Goal: Task Accomplishment & Management: Manage account settings

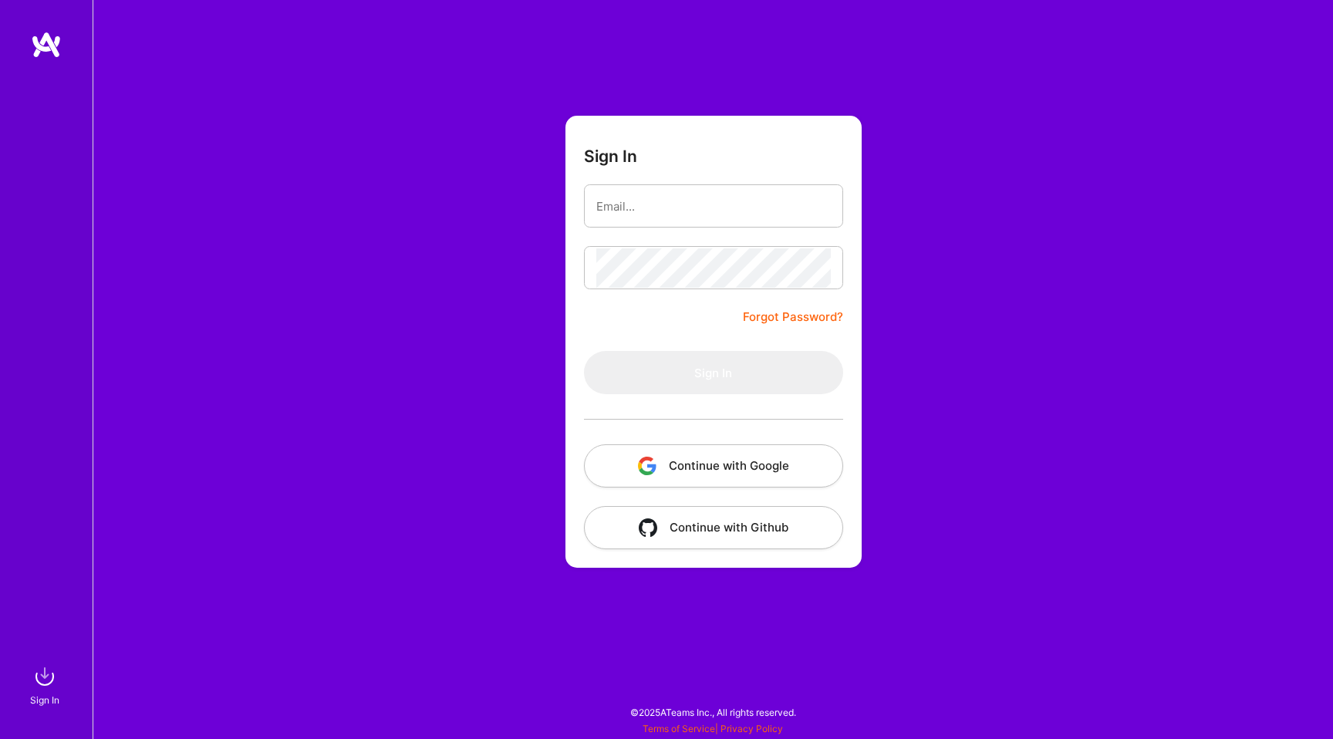
click at [460, 232] on div "Sign In Forgot Password? Sign In Continue with Google Continue with Github" at bounding box center [713, 369] width 1240 height 739
click at [652, 211] on input "email" at bounding box center [713, 206] width 234 height 39
type input "[EMAIL_ADDRESS][DOMAIN_NAME]"
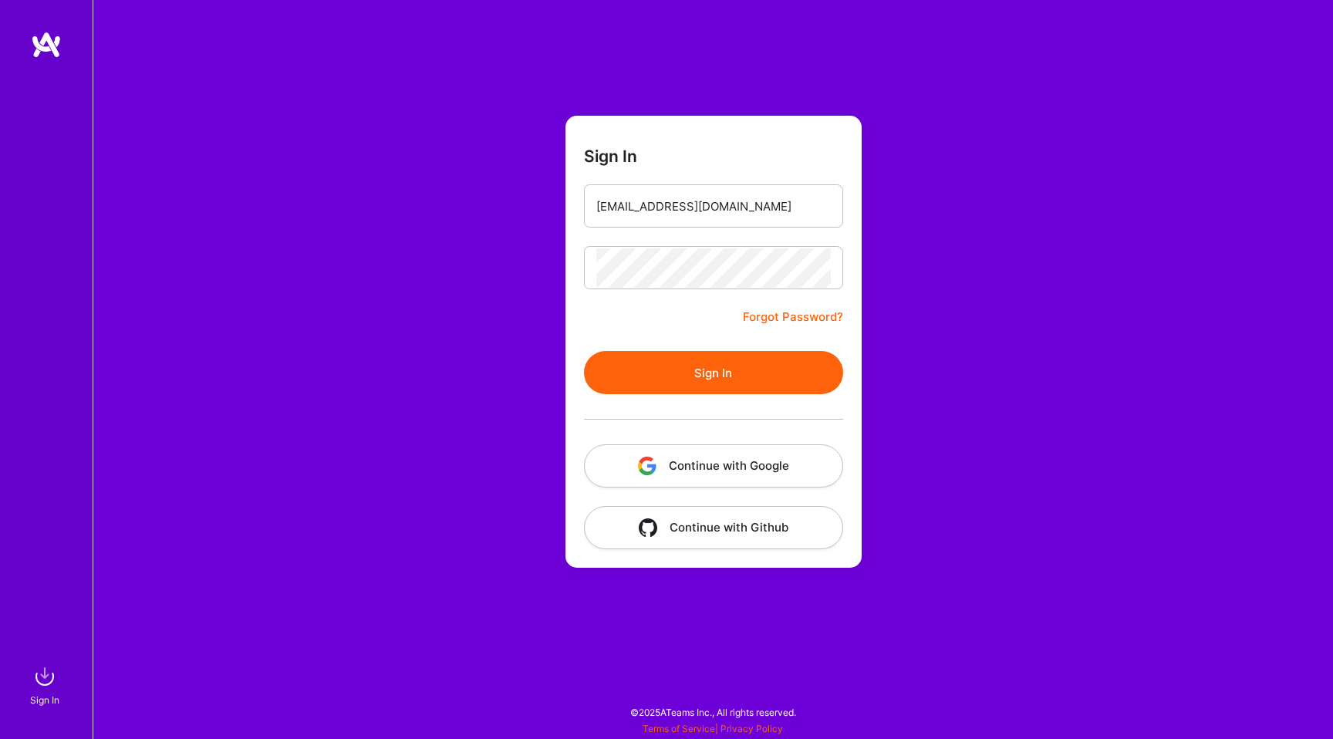
click at [652, 372] on button "Sign In" at bounding box center [713, 372] width 259 height 43
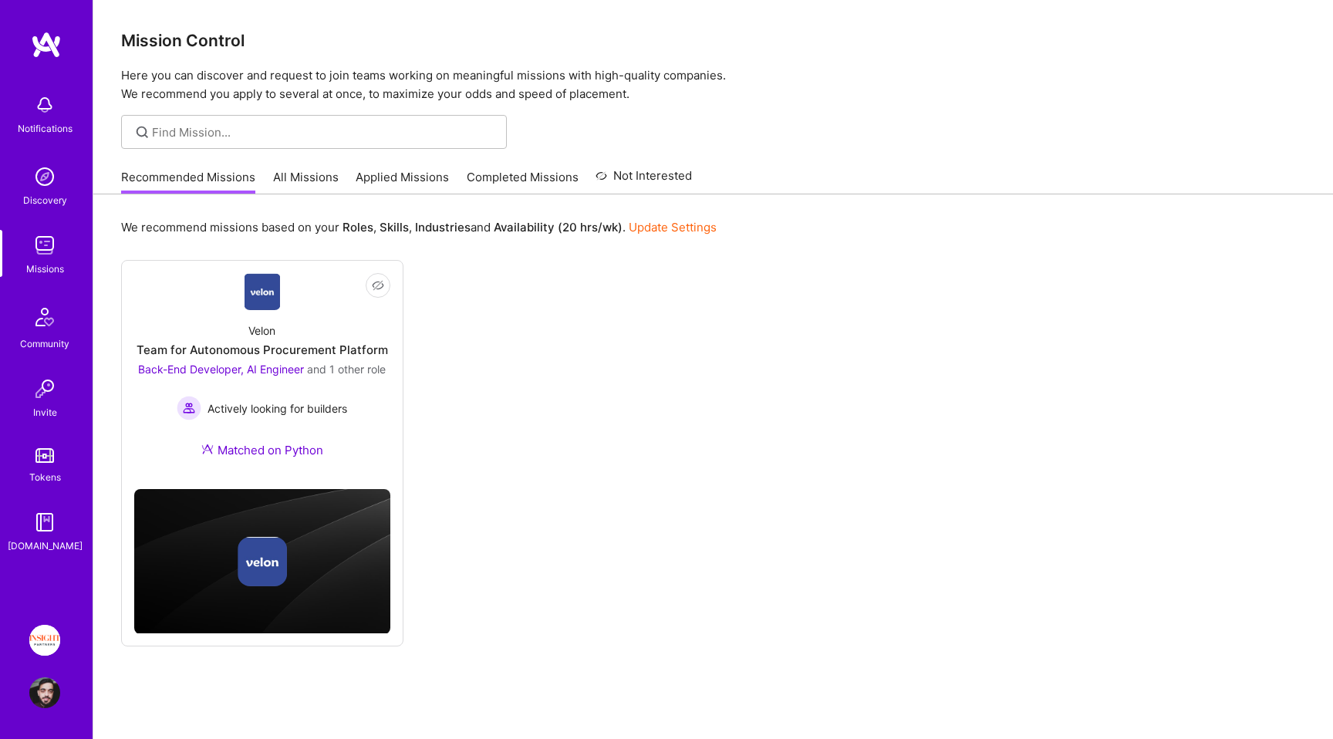
click at [371, 174] on link "Applied Missions" at bounding box center [402, 181] width 93 height 25
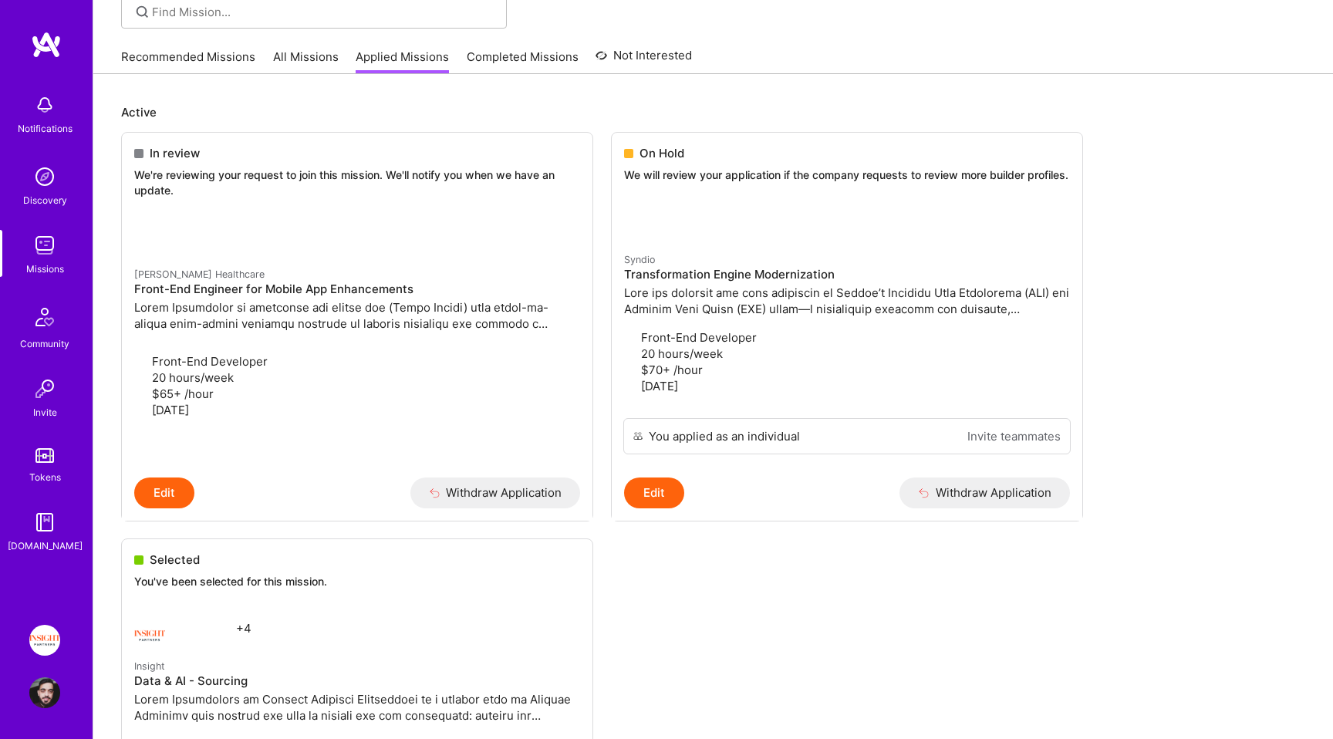
scroll to position [183, 0]
